Goal: Task Accomplishment & Management: Manage account settings

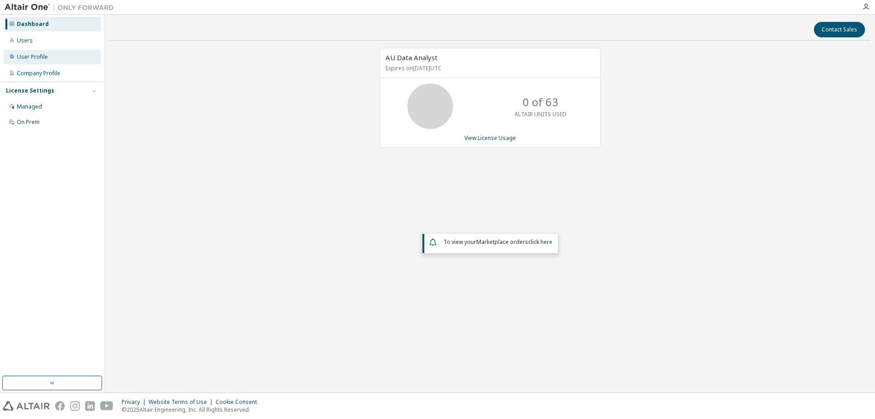
click at [41, 54] on div "User Profile" at bounding box center [32, 56] width 31 height 7
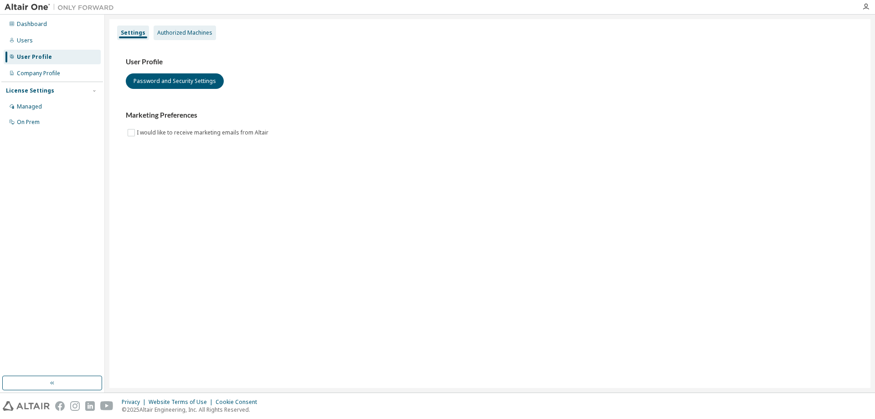
click at [189, 27] on div "Authorized Machines" at bounding box center [185, 33] width 62 height 15
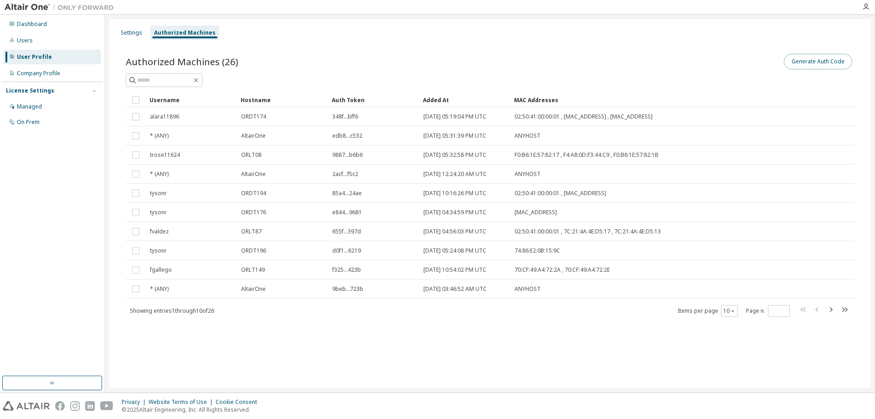
click at [806, 60] on button "Generate Auth Code" at bounding box center [818, 61] width 68 height 15
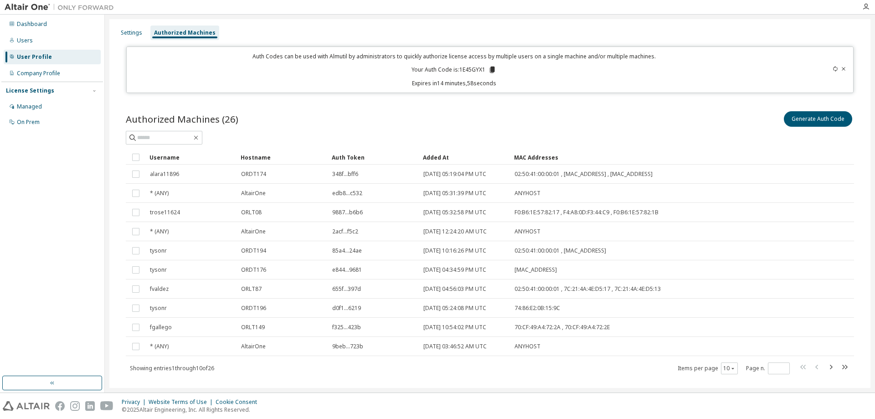
click at [491, 69] on icon at bounding box center [492, 70] width 5 height 6
